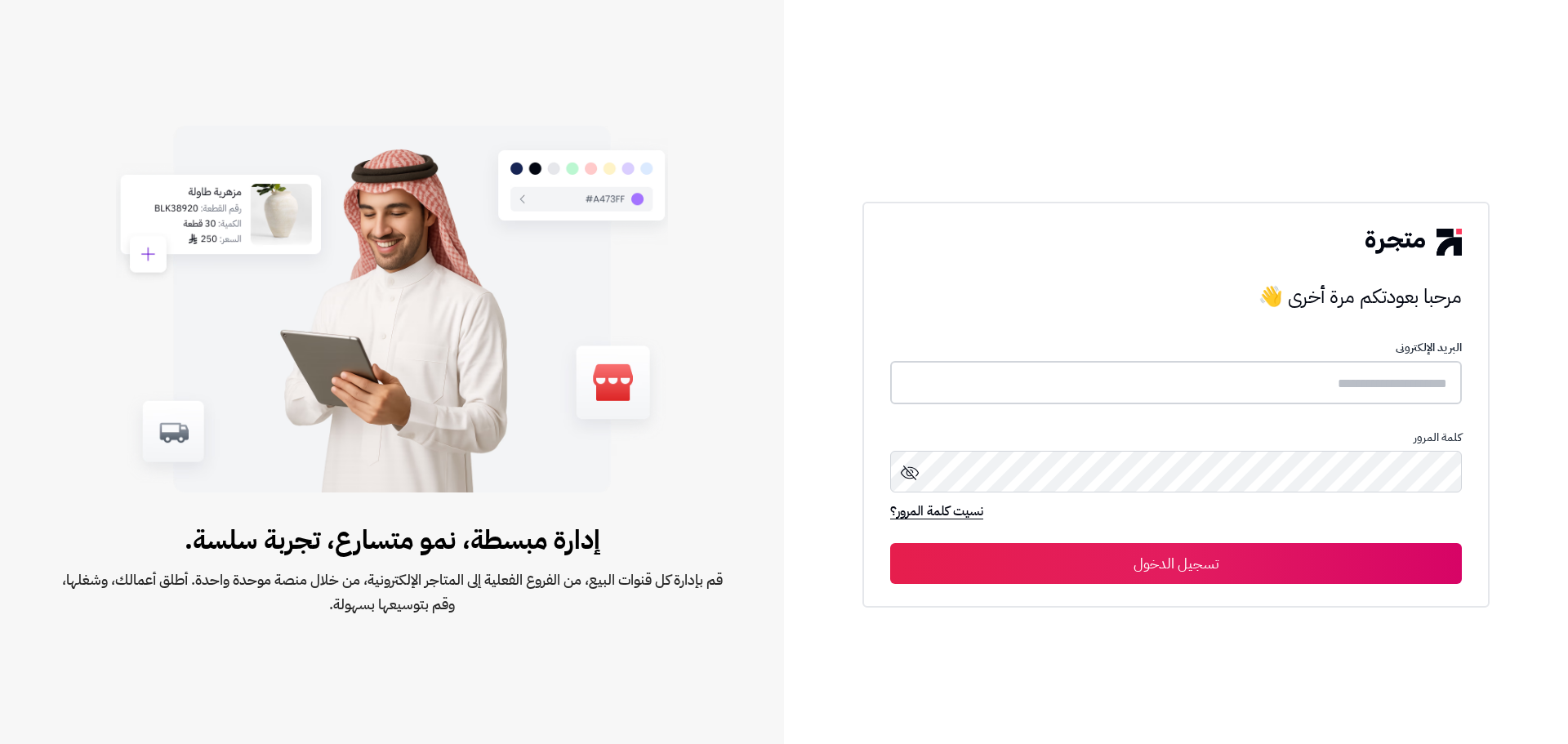
type input "******"
click at [1157, 553] on button "تسجيل الدخول" at bounding box center [1175, 563] width 571 height 41
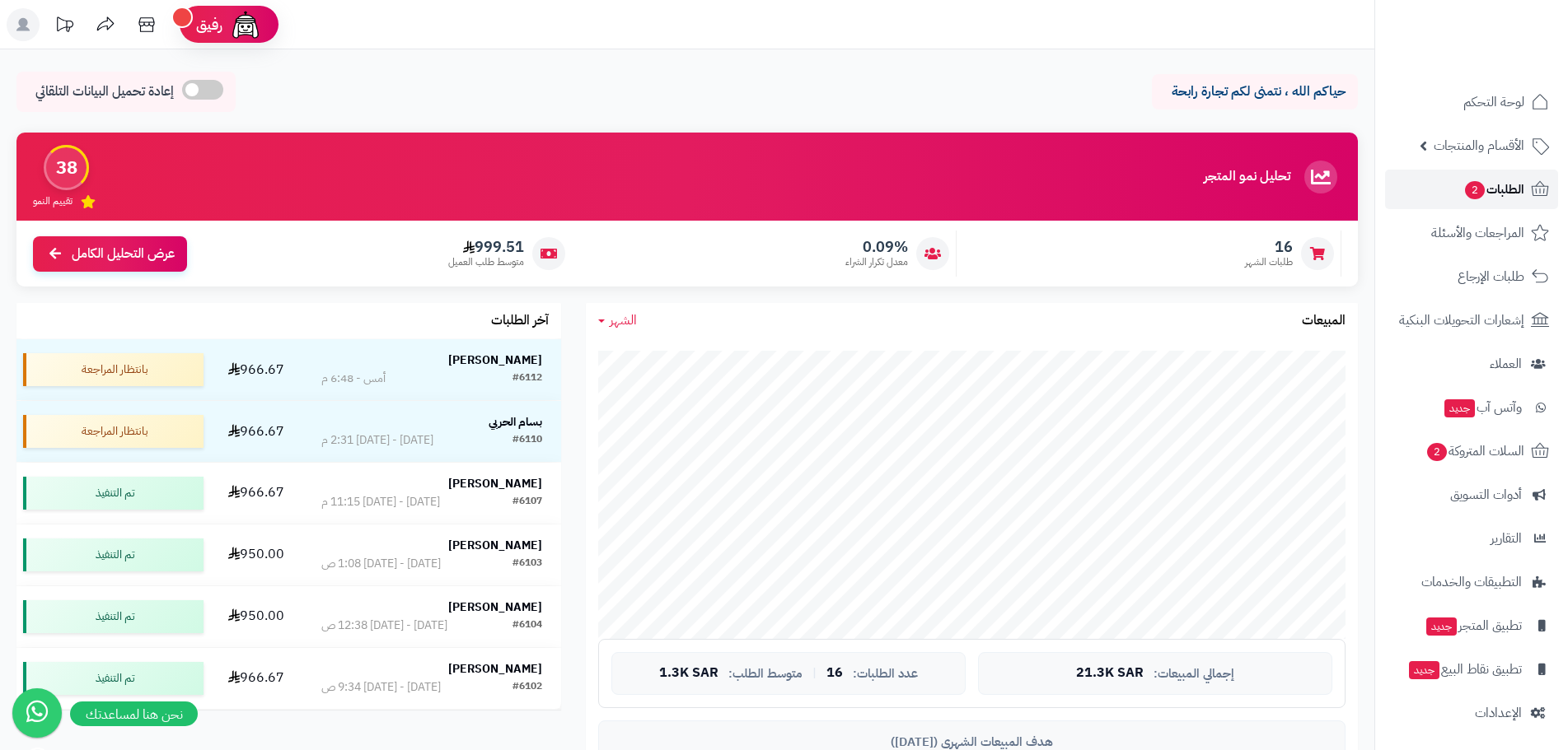
click at [1488, 185] on span "الطلبات 2" at bounding box center [1493, 189] width 61 height 23
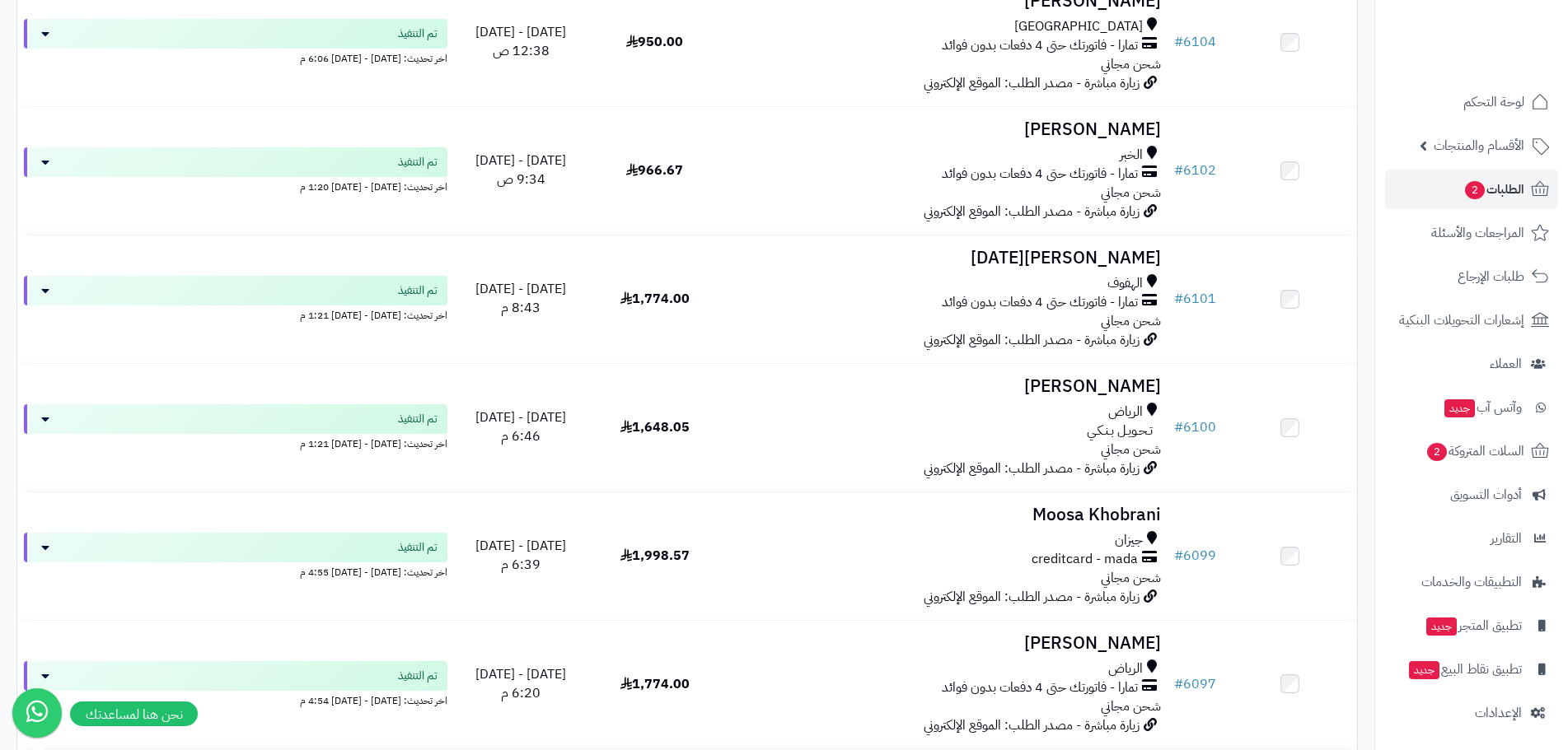
scroll to position [824, 0]
